Goal: Task Accomplishment & Management: Manage account settings

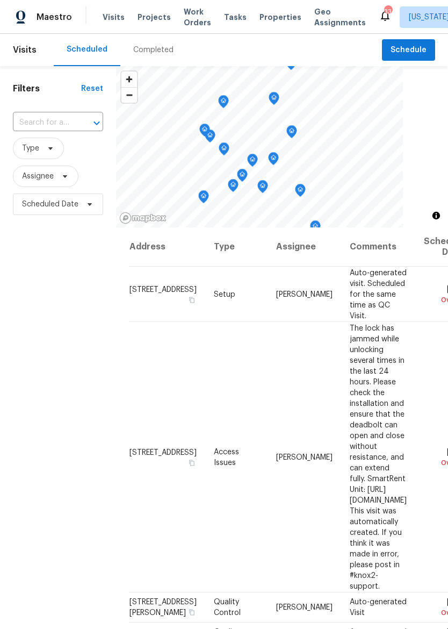
click at [29, 121] on input "text" at bounding box center [43, 122] width 60 height 17
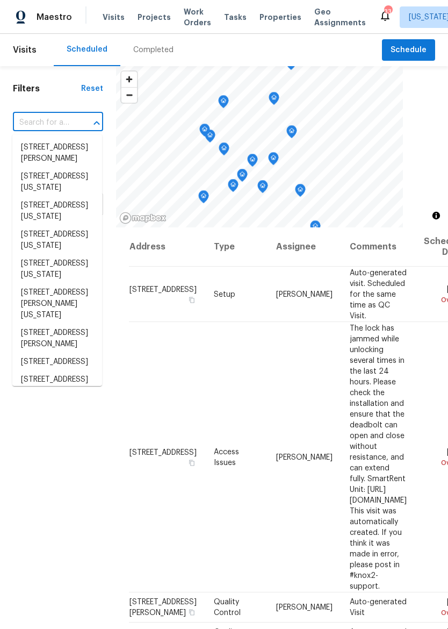
click at [19, 96] on div "Filters Reset ​ Type Assignee Scheduled Date" at bounding box center [58, 398] width 116 height 664
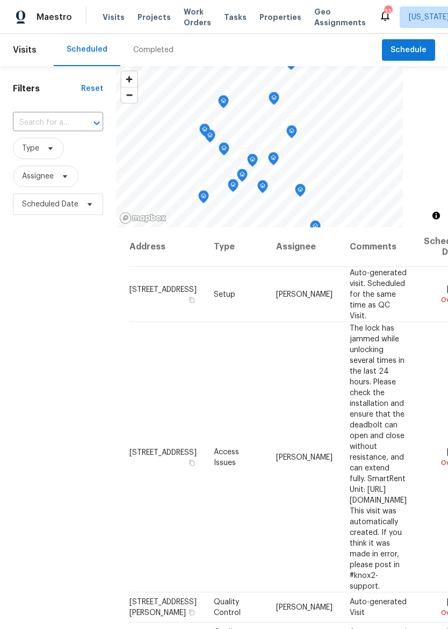
click at [19, 96] on div "Filters Reset ​ Type Assignee Scheduled Date" at bounding box center [58, 398] width 116 height 664
click at [28, 174] on span "Assignee" at bounding box center [38, 176] width 32 height 11
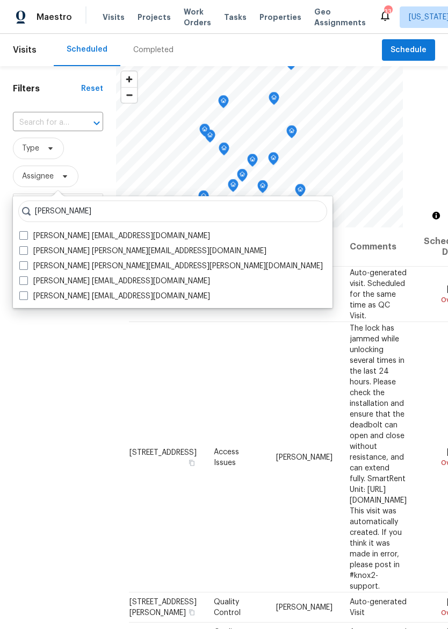
type input "Joshua Be"
click at [25, 264] on span at bounding box center [23, 265] width 9 height 9
click at [25, 264] on input "Joshua Beatty joshua.beatty@opendoor.com" at bounding box center [22, 264] width 7 height 7
checkbox input "true"
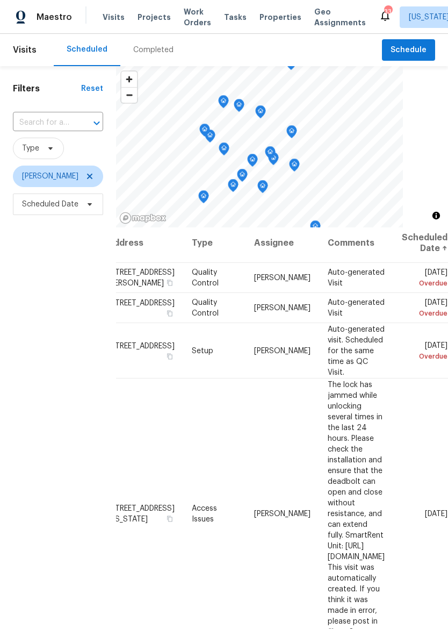
scroll to position [4, 102]
click at [0, 0] on icon at bounding box center [0, 0] width 0 height 0
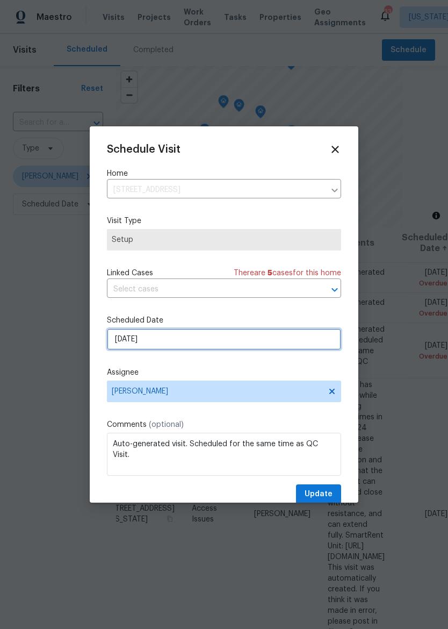
click at [300, 345] on input "9/13/2025" at bounding box center [224, 338] width 234 height 21
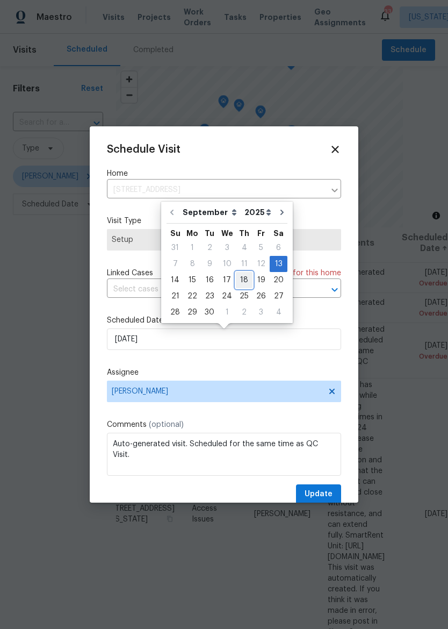
click at [246, 276] on div "18" at bounding box center [244, 279] width 17 height 15
type input "9/18/2025"
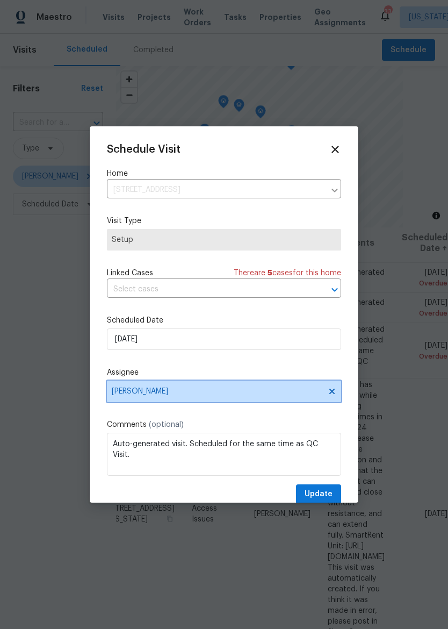
click at [290, 400] on span "[PERSON_NAME]" at bounding box center [224, 390] width 234 height 21
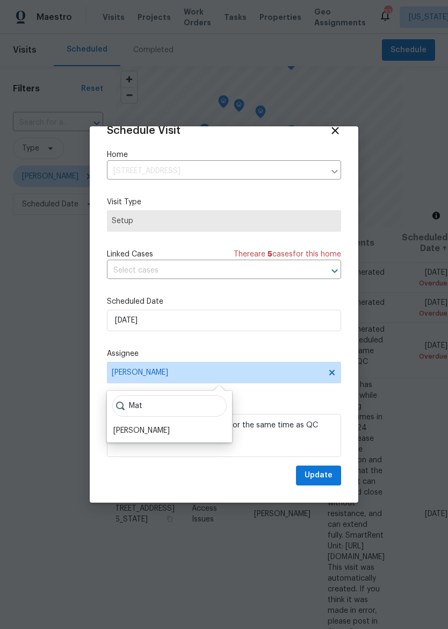
scroll to position [21, 0]
type input "Mat"
click at [118, 435] on div "Matt McEvoy" at bounding box center [141, 431] width 56 height 11
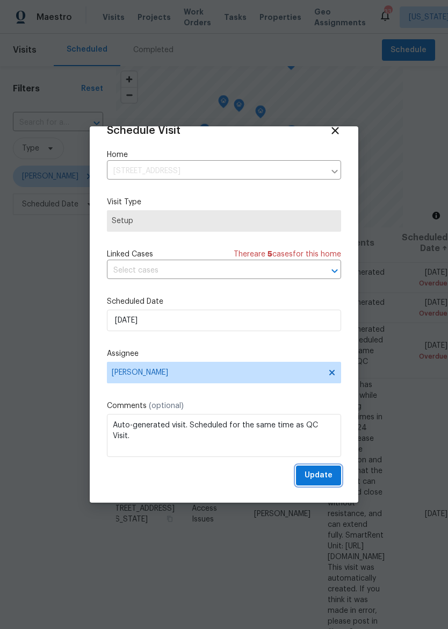
click at [333, 478] on button "Update" at bounding box center [318, 475] width 45 height 20
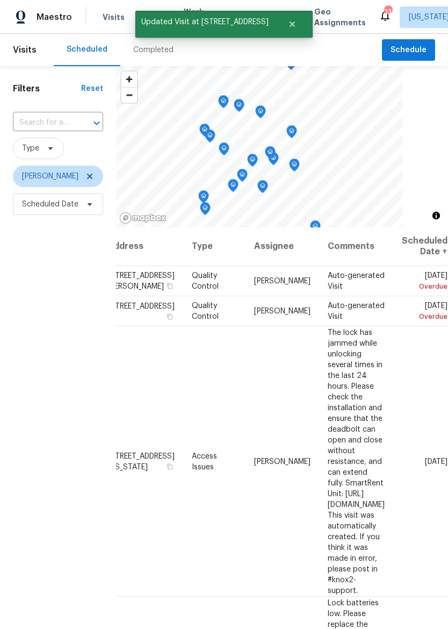
scroll to position [1, 102]
click at [0, 0] on icon at bounding box center [0, 0] width 0 height 0
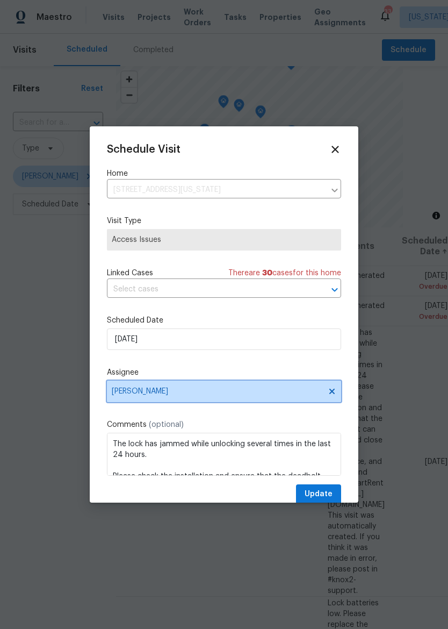
click at [124, 398] on span "[PERSON_NAME]" at bounding box center [224, 390] width 234 height 21
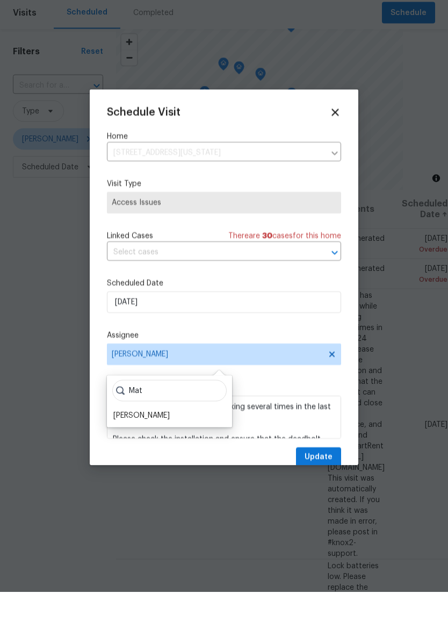
type input "Mat"
click at [122, 447] on div "Matt McEvoy" at bounding box center [141, 452] width 56 height 11
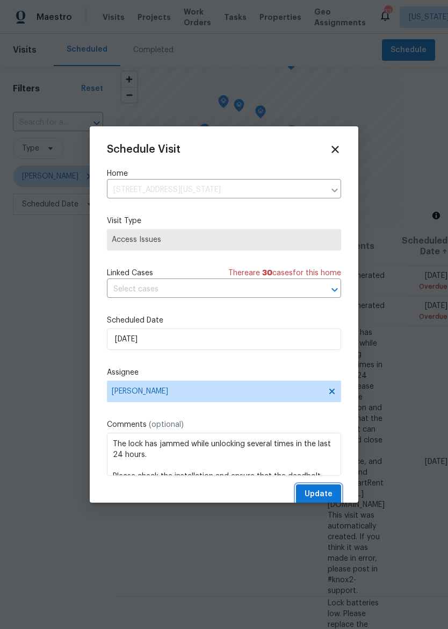
click at [326, 495] on span "Update" at bounding box center [319, 493] width 28 height 13
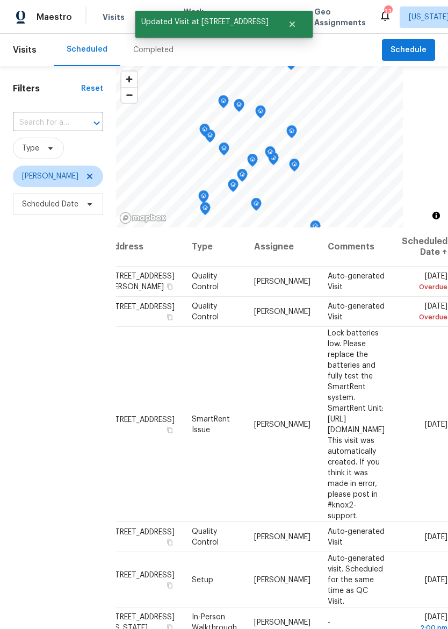
scroll to position [0, 102]
click at [0, 0] on icon at bounding box center [0, 0] width 0 height 0
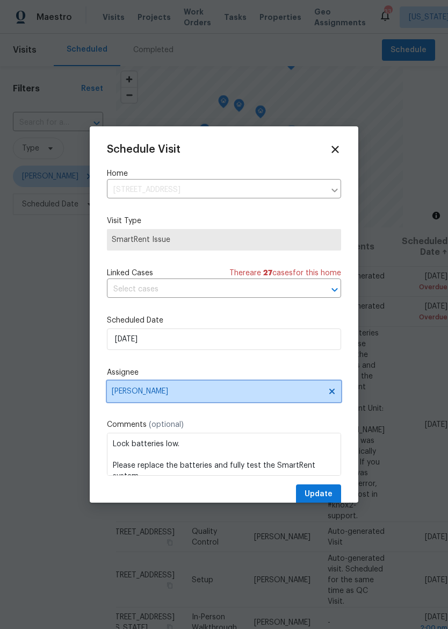
click at [126, 393] on span "[PERSON_NAME]" at bounding box center [217, 391] width 211 height 9
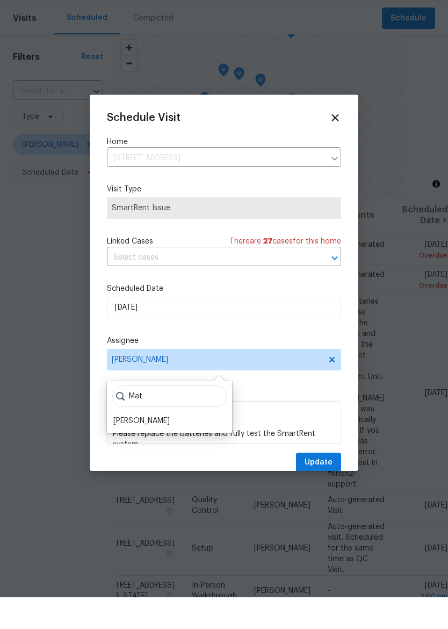
type input "Mat"
click at [124, 447] on div "Matt McEvoy" at bounding box center [141, 452] width 56 height 11
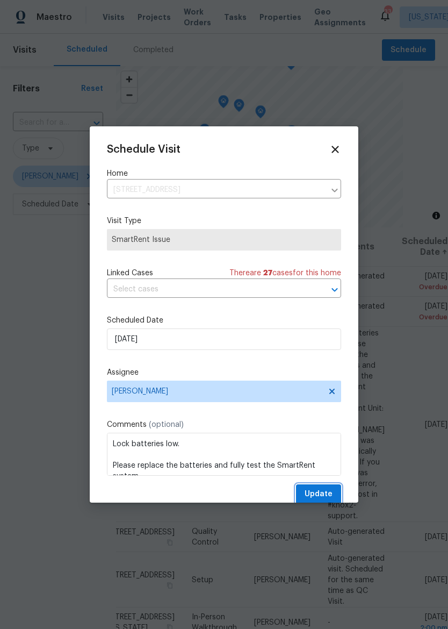
click at [333, 493] on button "Update" at bounding box center [318, 494] width 45 height 20
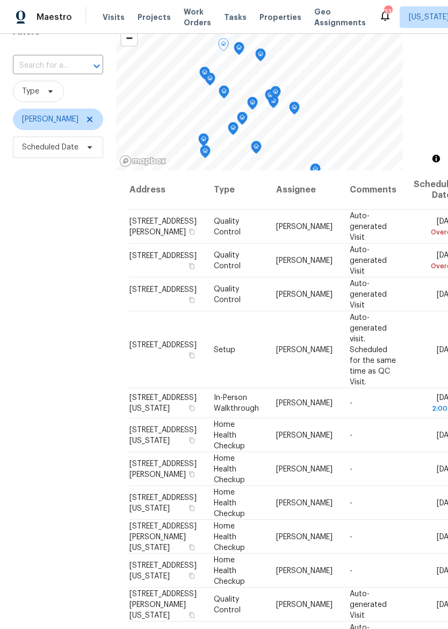
scroll to position [60, 0]
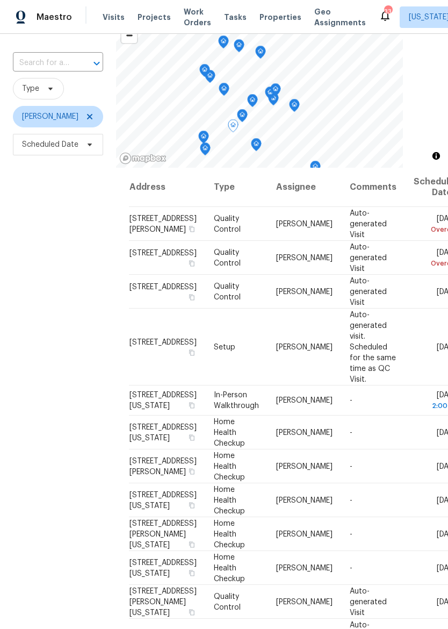
click at [0, 0] on icon at bounding box center [0, 0] width 0 height 0
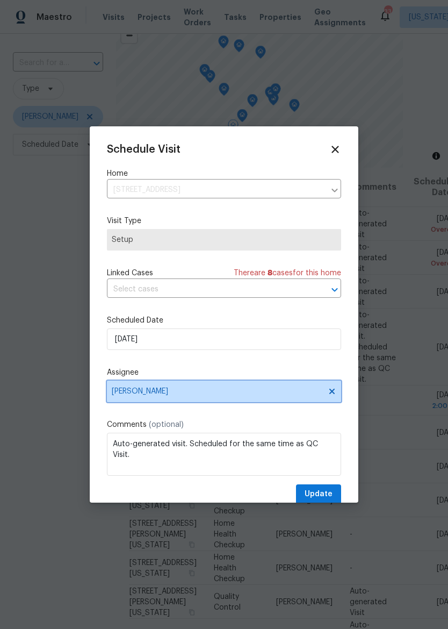
click at [123, 395] on span "[PERSON_NAME]" at bounding box center [217, 391] width 211 height 9
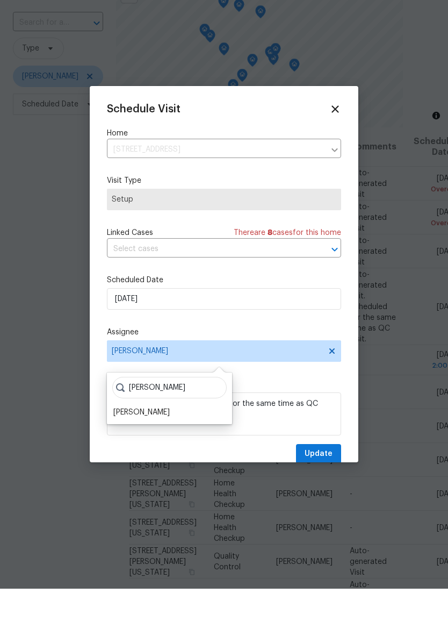
type input "Matt"
click at [126, 447] on div "Matt McEvoy" at bounding box center [141, 452] width 56 height 11
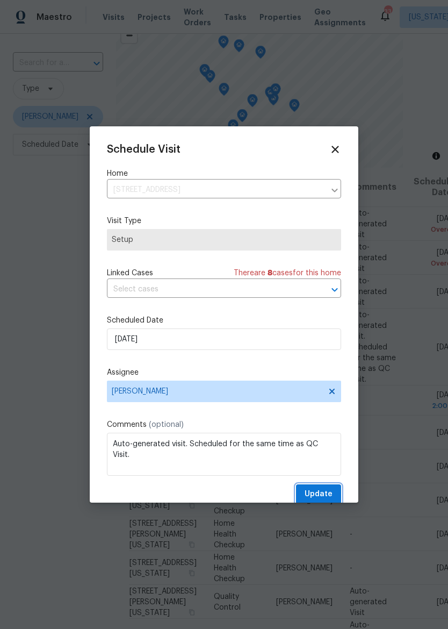
click at [331, 489] on button "Update" at bounding box center [318, 494] width 45 height 20
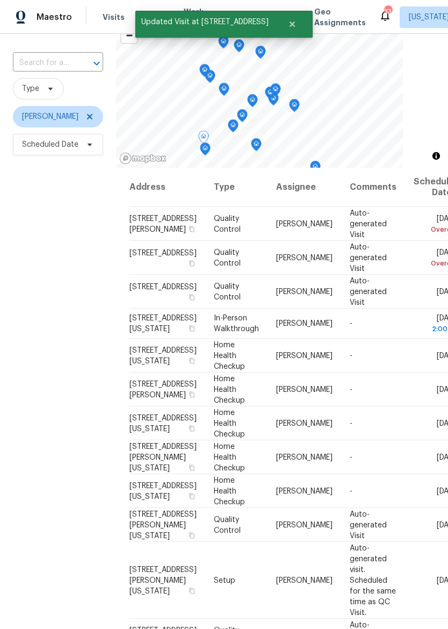
click at [0, 0] on icon at bounding box center [0, 0] width 0 height 0
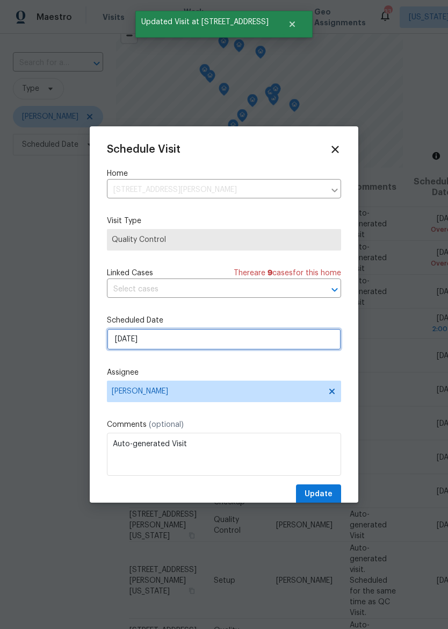
click at [260, 338] on input "9/13/2025" at bounding box center [224, 338] width 234 height 21
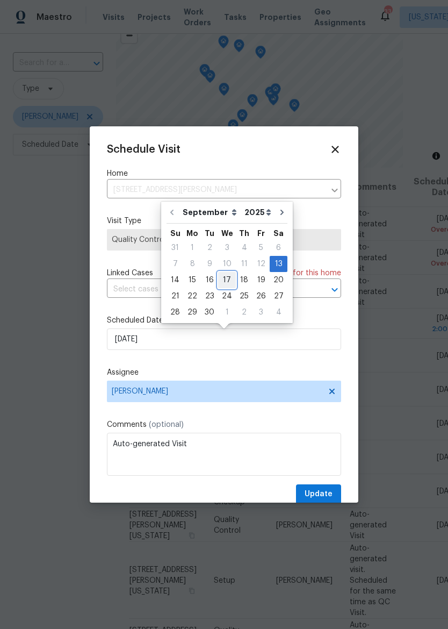
click at [229, 277] on div "17" at bounding box center [227, 279] width 18 height 15
type input "9/17/2025"
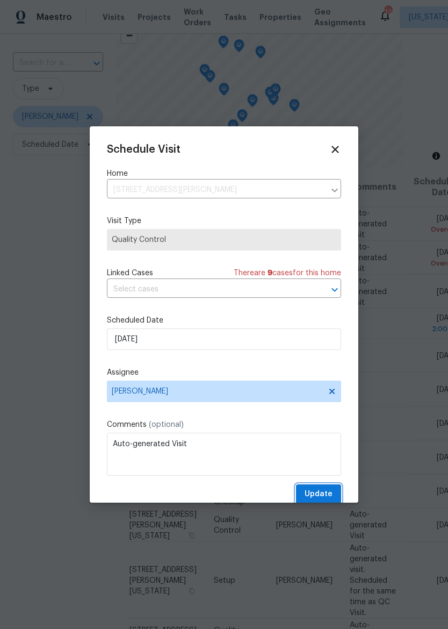
click at [332, 494] on span "Update" at bounding box center [319, 493] width 28 height 13
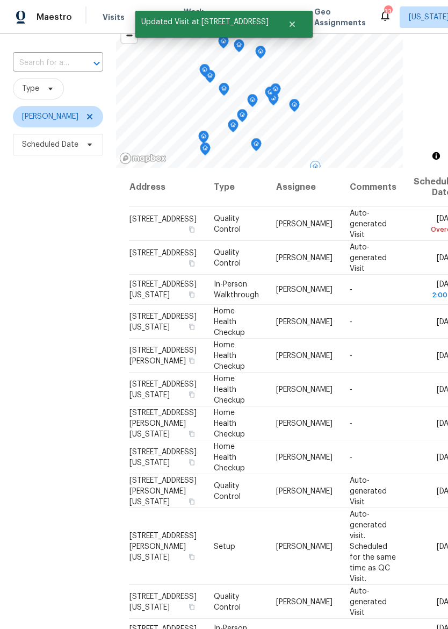
click at [0, 0] on icon at bounding box center [0, 0] width 0 height 0
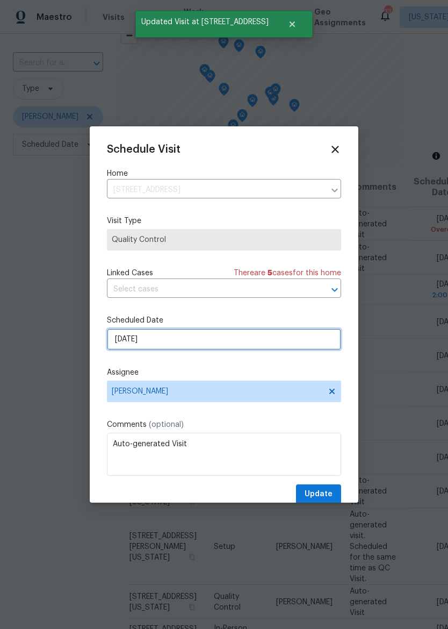
click at [265, 344] on input "9/13/2025" at bounding box center [224, 338] width 234 height 21
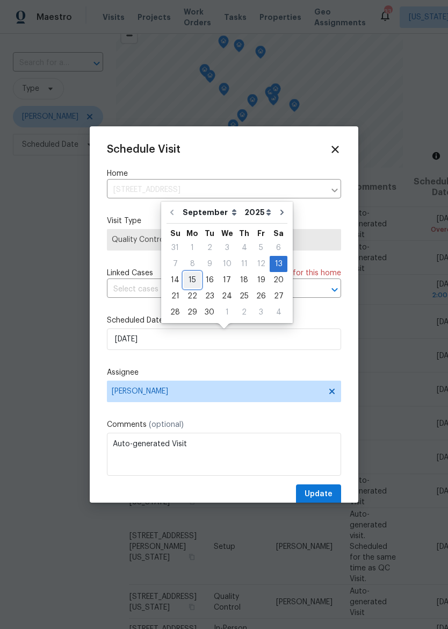
click at [197, 281] on div "15" at bounding box center [192, 279] width 17 height 15
type input "9/15/2025"
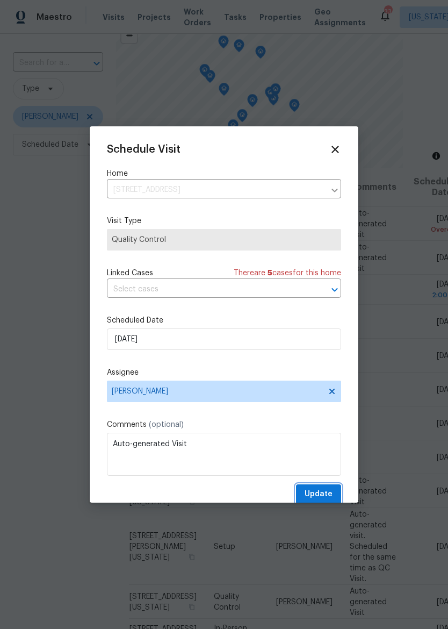
click at [326, 490] on span "Update" at bounding box center [319, 493] width 28 height 13
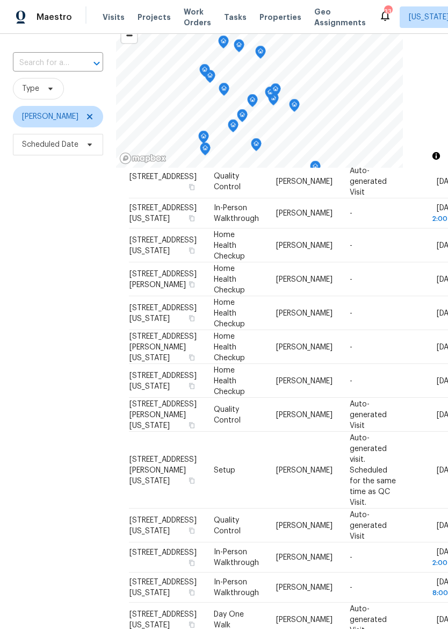
scroll to position [77, 0]
click at [0, 0] on icon at bounding box center [0, 0] width 0 height 0
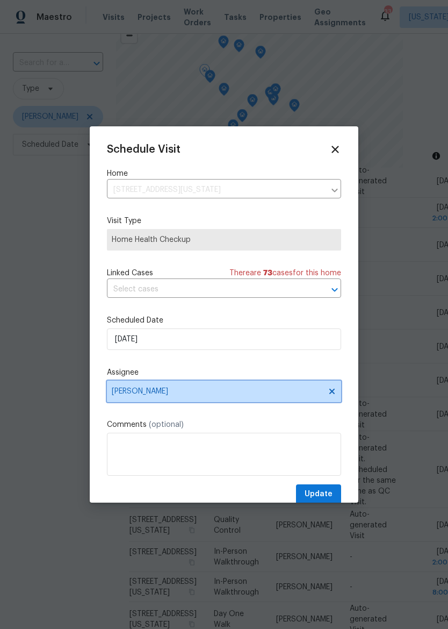
click at [133, 395] on span "[PERSON_NAME]" at bounding box center [217, 391] width 211 height 9
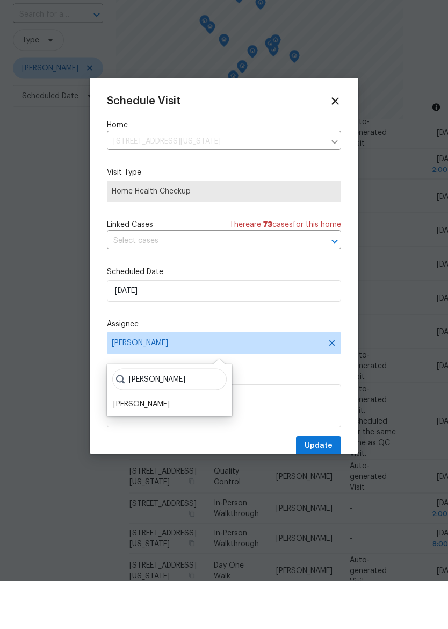
type input "Matt"
click at [124, 447] on div "Matt McEvoy" at bounding box center [141, 452] width 56 height 11
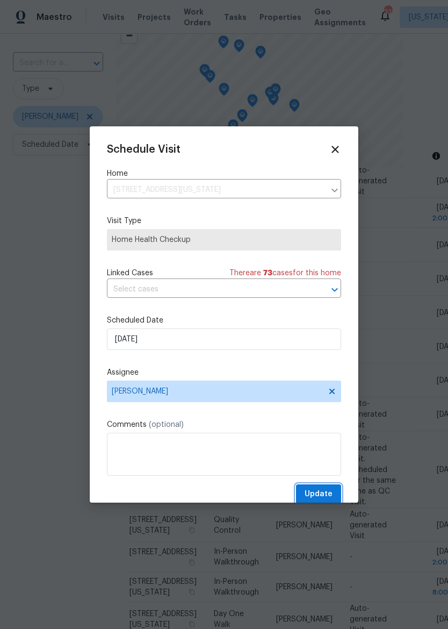
click at [323, 496] on span "Update" at bounding box center [319, 493] width 28 height 13
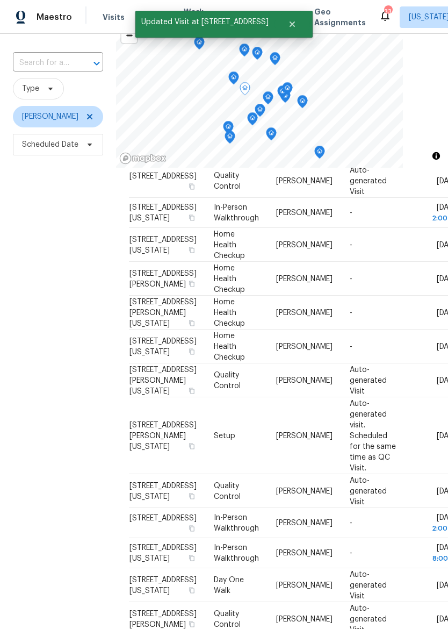
click at [405, 329] on td "Mon, Sep 15" at bounding box center [432, 312] width 55 height 34
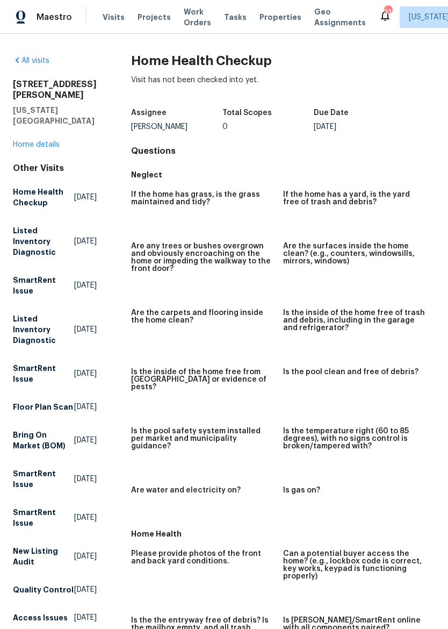
click at [18, 11] on img at bounding box center [21, 17] width 10 height 13
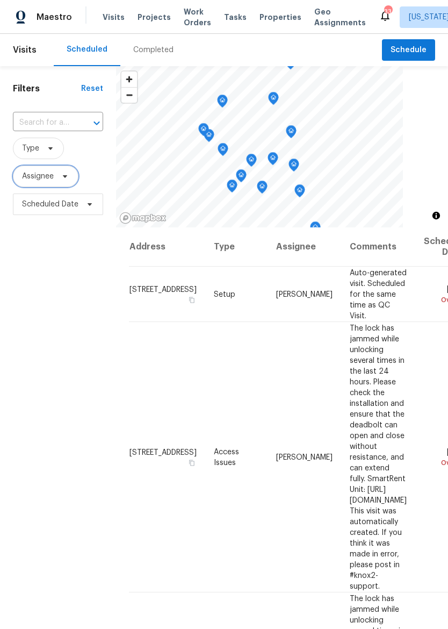
click at [26, 178] on span "Assignee" at bounding box center [38, 176] width 32 height 11
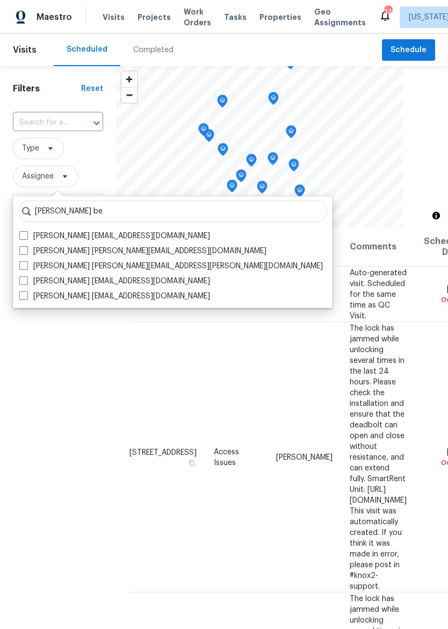
type input "Joshua be"
click at [23, 265] on span at bounding box center [23, 265] width 9 height 9
click at [23, 265] on input "Joshua Beatty joshua.beatty@opendoor.com" at bounding box center [22, 264] width 7 height 7
checkbox input "true"
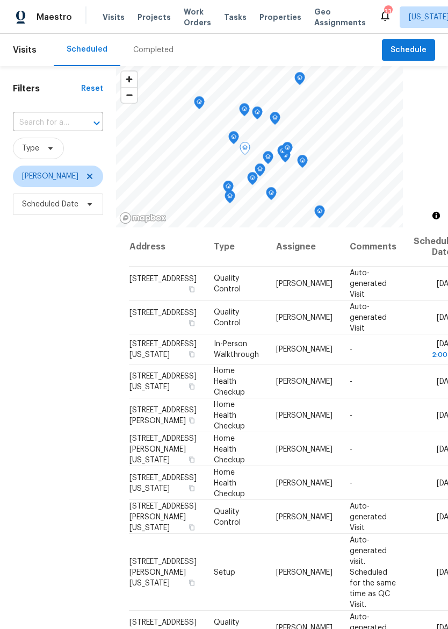
click at [0, 0] on icon at bounding box center [0, 0] width 0 height 0
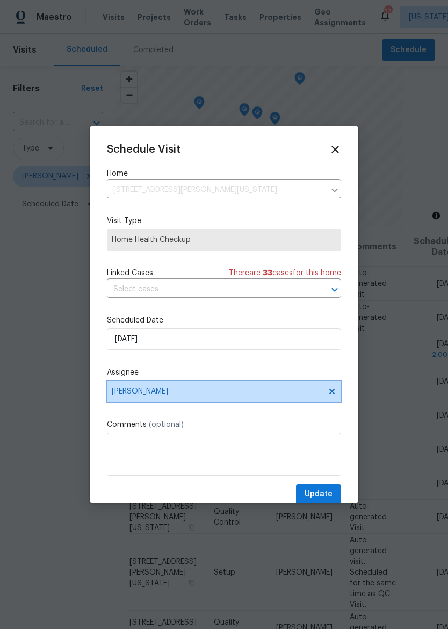
click at [138, 393] on span "[PERSON_NAME]" at bounding box center [217, 391] width 211 height 9
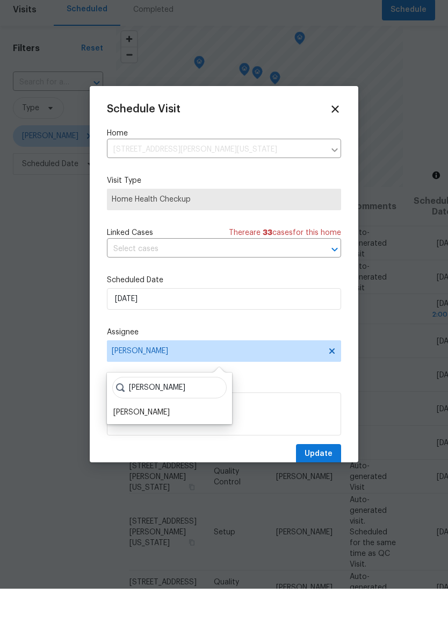
type input "Matt"
click at [127, 447] on div "Matt McEvoy" at bounding box center [141, 452] width 56 height 11
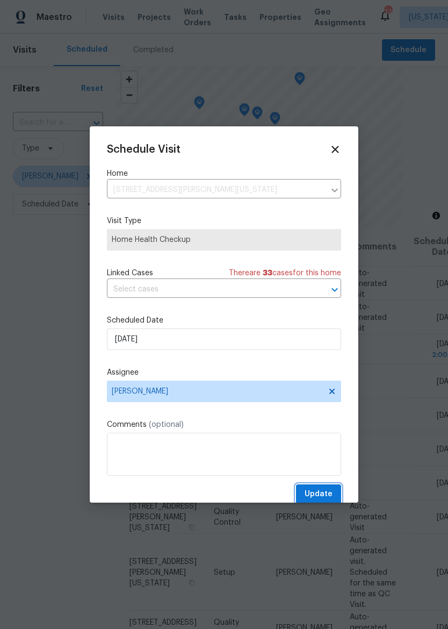
click at [327, 498] on span "Update" at bounding box center [319, 493] width 28 height 13
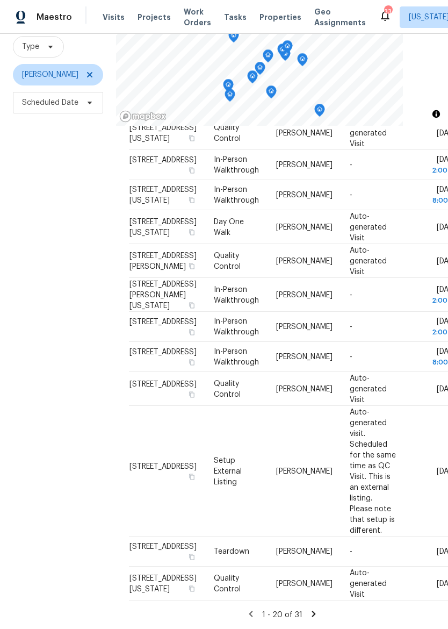
scroll to position [473, 0]
click at [0, 0] on icon at bounding box center [0, 0] width 0 height 0
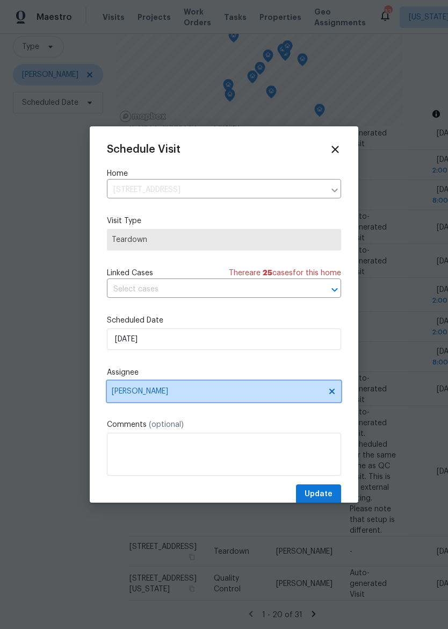
click at [128, 394] on span "[PERSON_NAME]" at bounding box center [217, 391] width 211 height 9
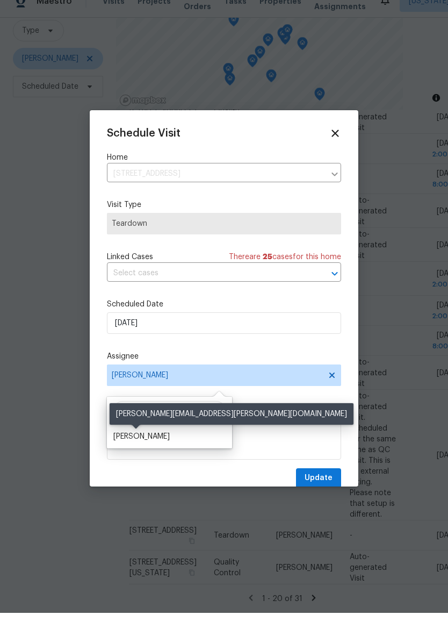
type input "Mat"
click at [122, 447] on div "Matt McEvoy" at bounding box center [141, 452] width 56 height 11
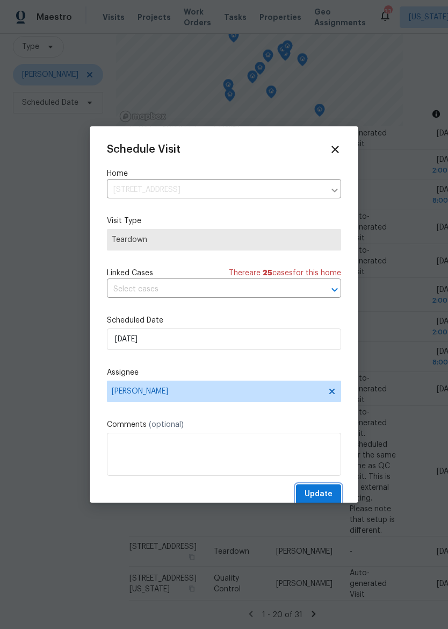
click at [326, 491] on span "Update" at bounding box center [319, 493] width 28 height 13
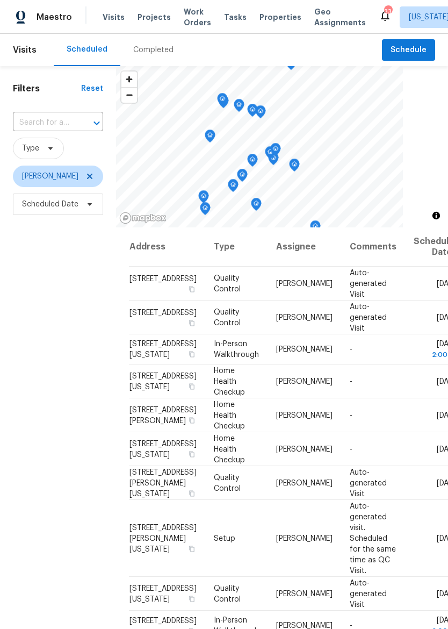
scroll to position [0, 0]
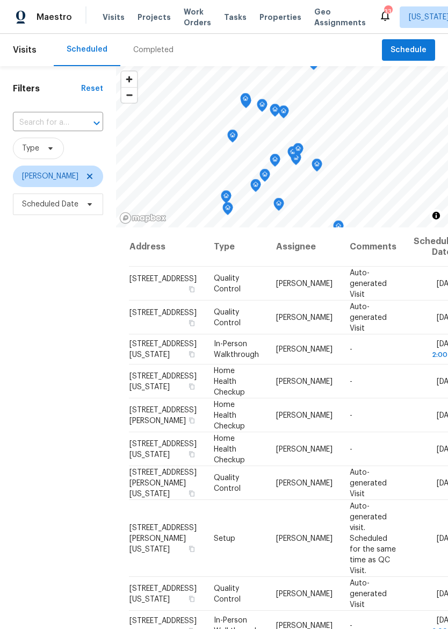
click at [259, 15] on span "Properties" at bounding box center [280, 17] width 42 height 11
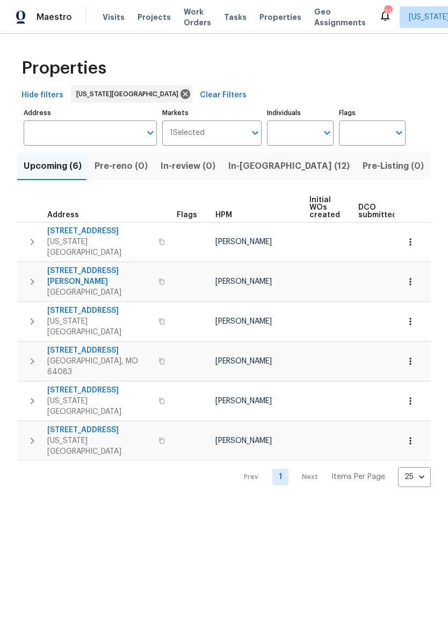
click at [248, 178] on button "In-reno (12)" at bounding box center [289, 166] width 134 height 28
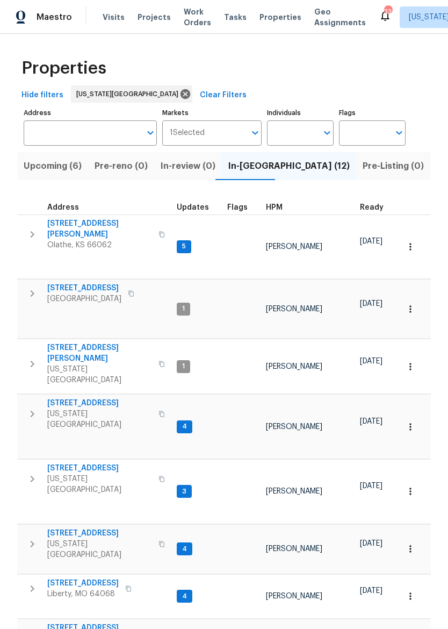
click at [59, 240] on span "Olathe, KS 66062" at bounding box center [99, 245] width 105 height 11
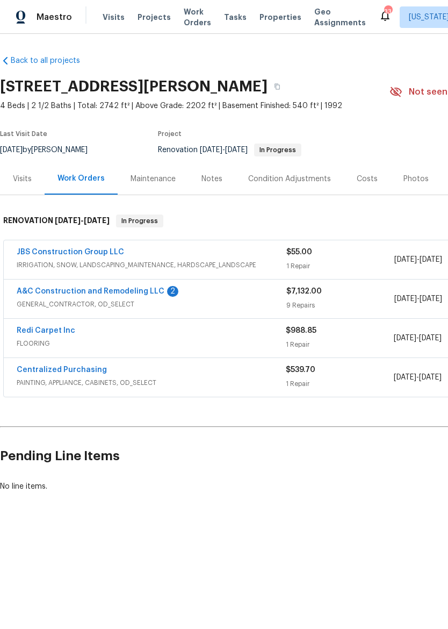
click at [39, 290] on link "A&C Construction and Remodeling LLC" at bounding box center [91, 291] width 148 height 8
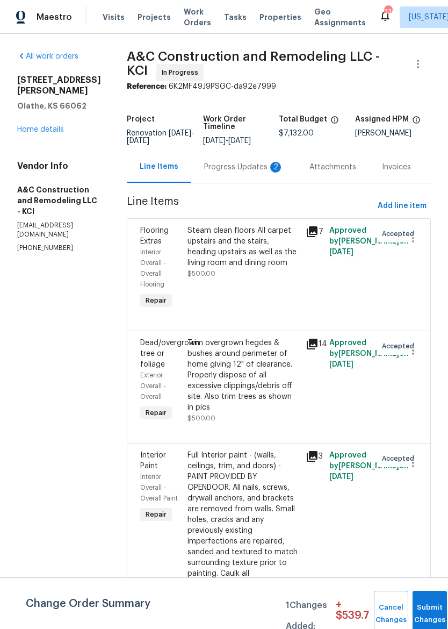
click at [62, 615] on span "Change Order Summary" at bounding box center [88, 613] width 125 height 46
click at [234, 169] on div "Progress Updates 2" at bounding box center [244, 167] width 80 height 11
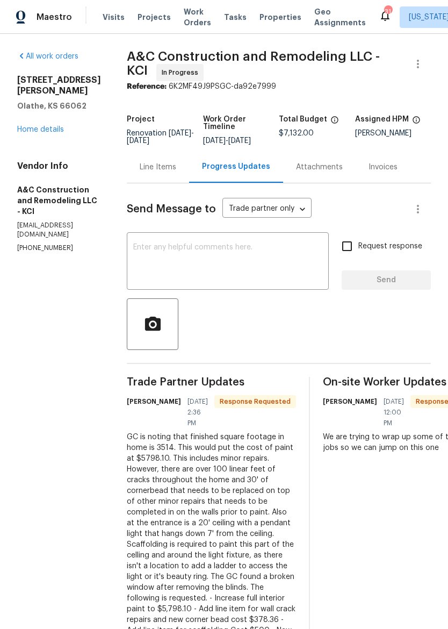
scroll to position [-1, 0]
click at [18, 14] on img at bounding box center [21, 17] width 10 height 13
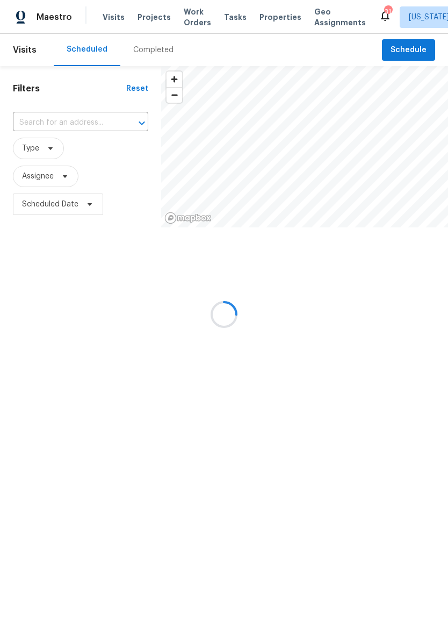
click at [23, 23] on div at bounding box center [224, 314] width 448 height 629
